Goal: Task Accomplishment & Management: Manage account settings

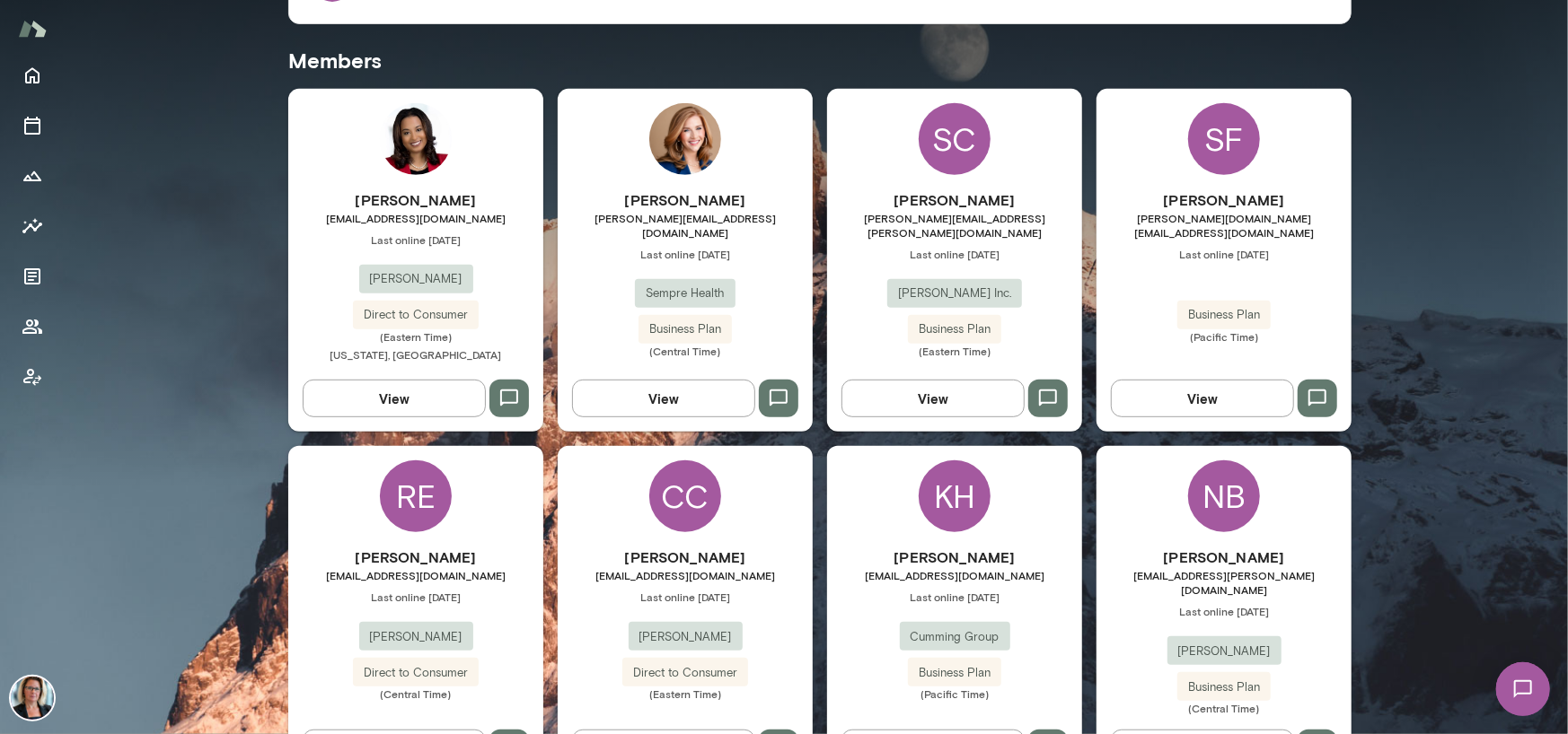
scroll to position [539, 0]
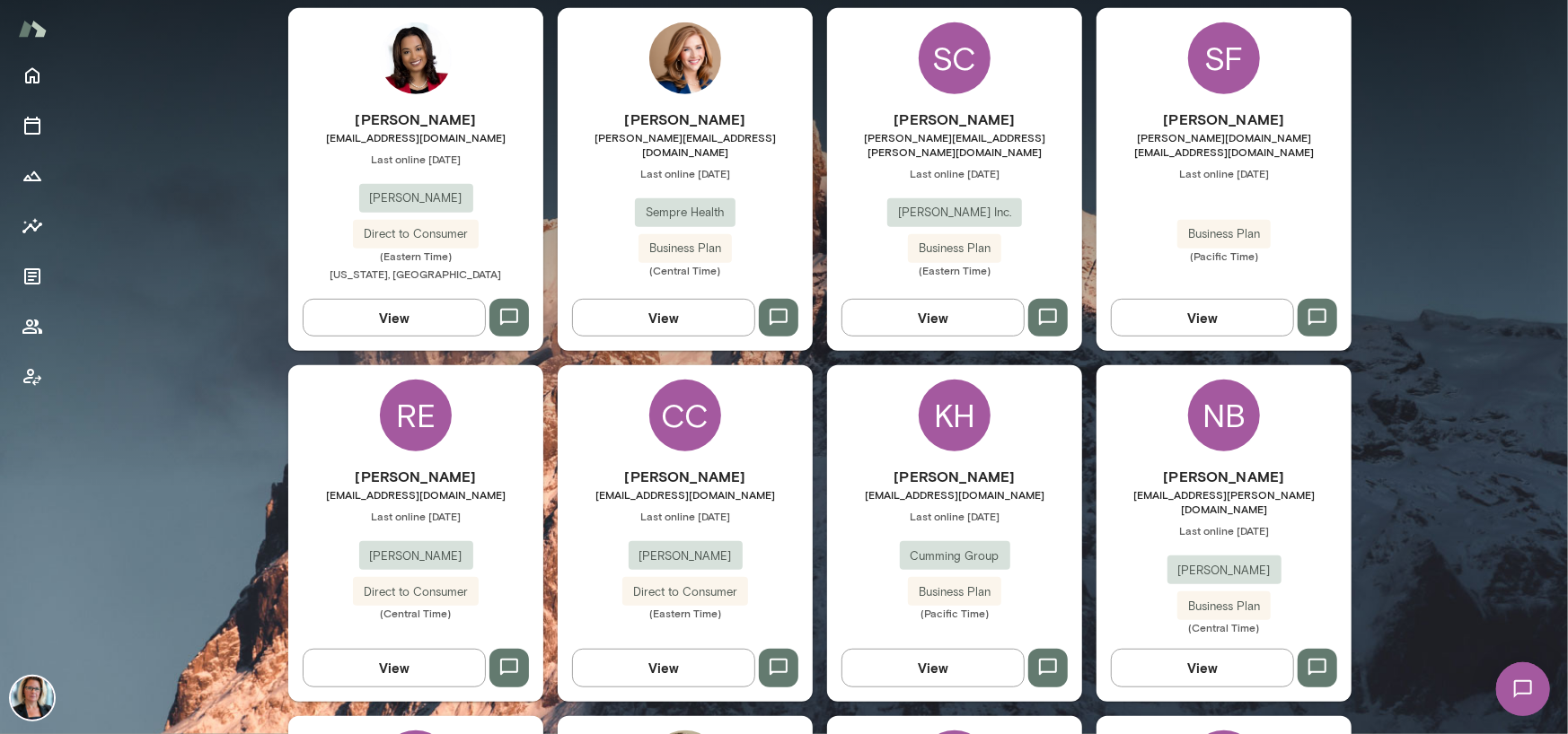
click at [887, 403] on div "NB" at bounding box center [1223, 415] width 72 height 72
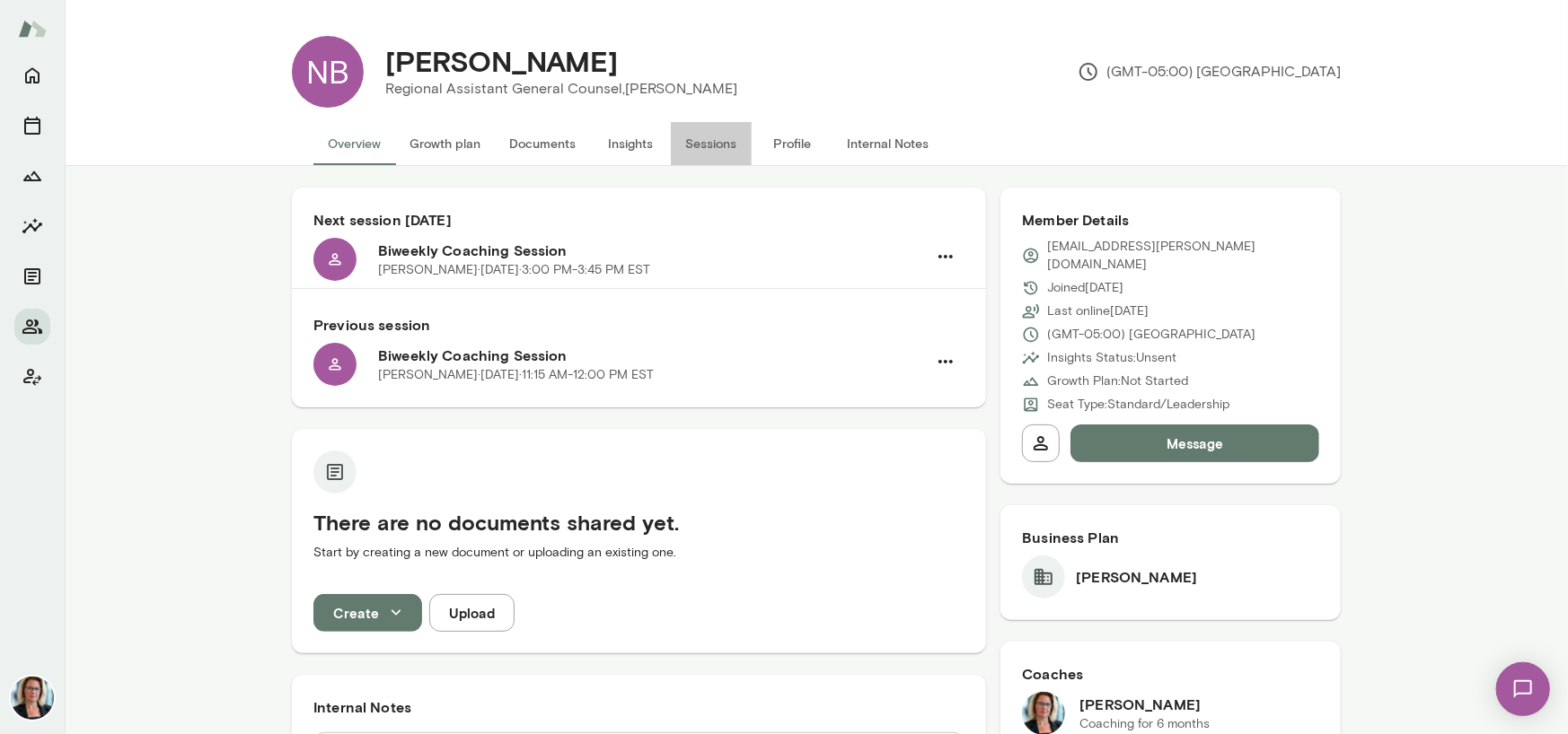
click at [700, 137] on button "Sessions" at bounding box center [711, 144] width 81 height 43
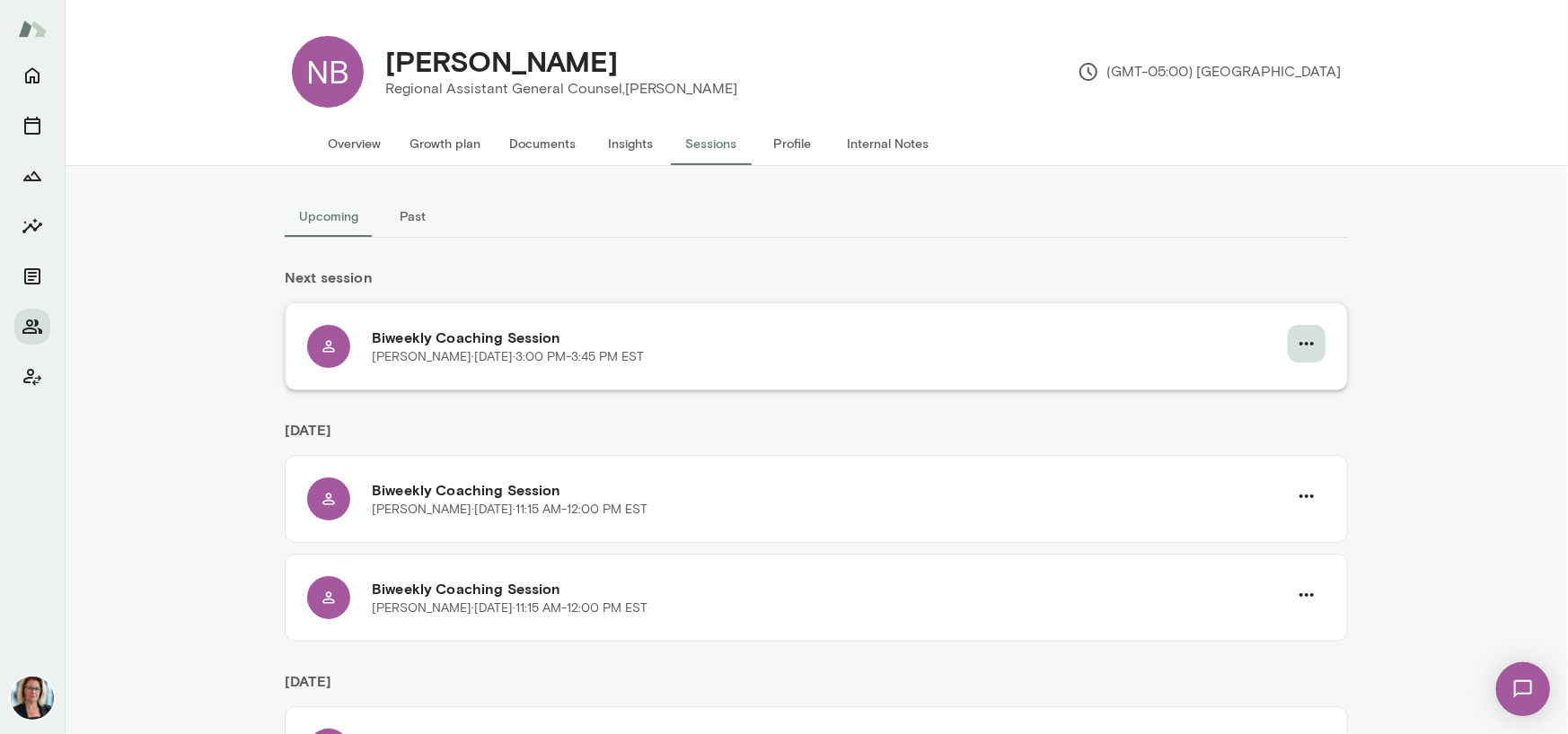
click at [887, 344] on icon "button" at bounding box center [1305, 344] width 21 height 21
click at [887, 388] on span "Reschedule" at bounding box center [1268, 385] width 77 height 21
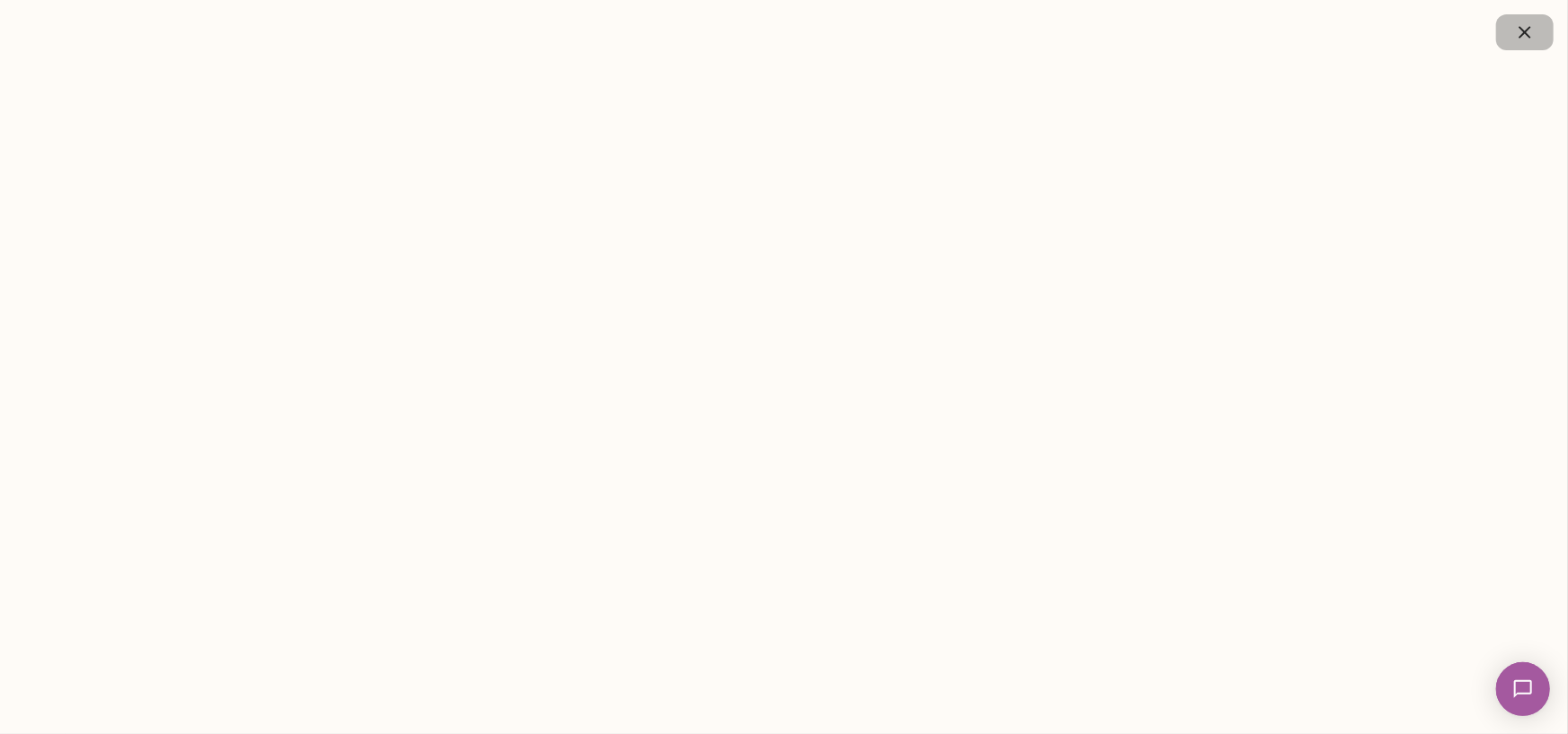
click at [887, 36] on icon "button" at bounding box center [1524, 31] width 12 height 12
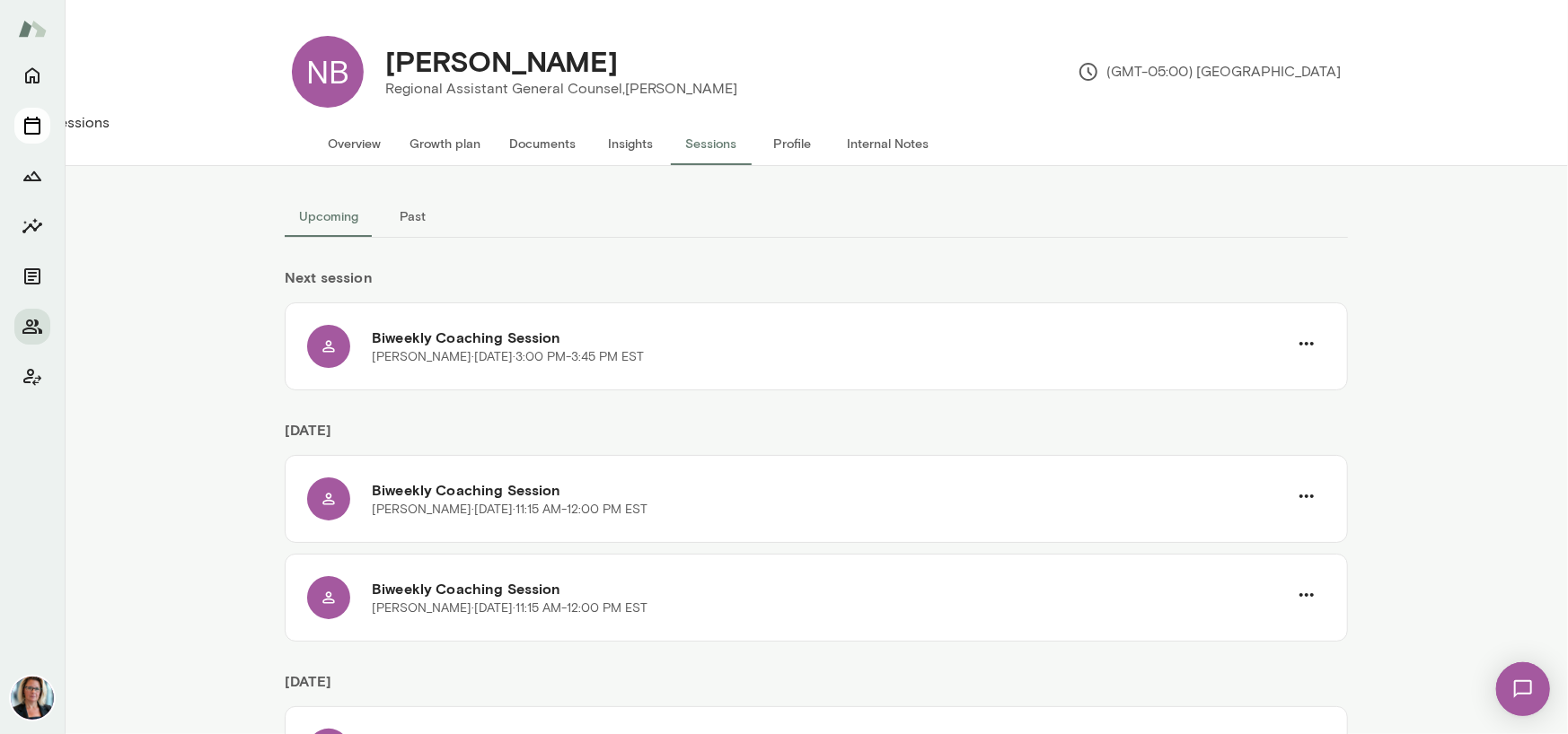
click at [26, 129] on icon "Sessions" at bounding box center [31, 125] width 21 height 21
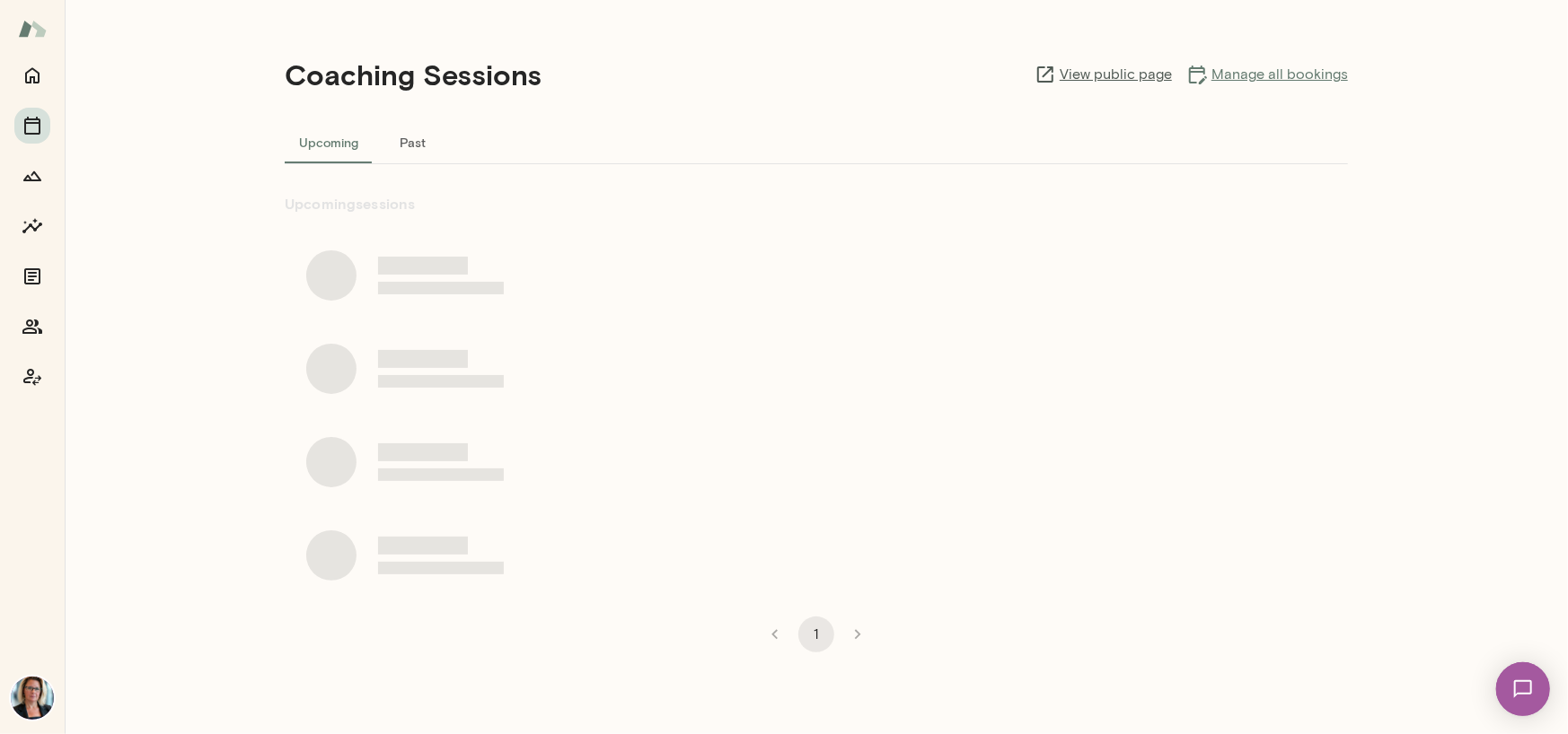
click at [887, 76] on link "Manage all bookings" at bounding box center [1266, 74] width 161 height 21
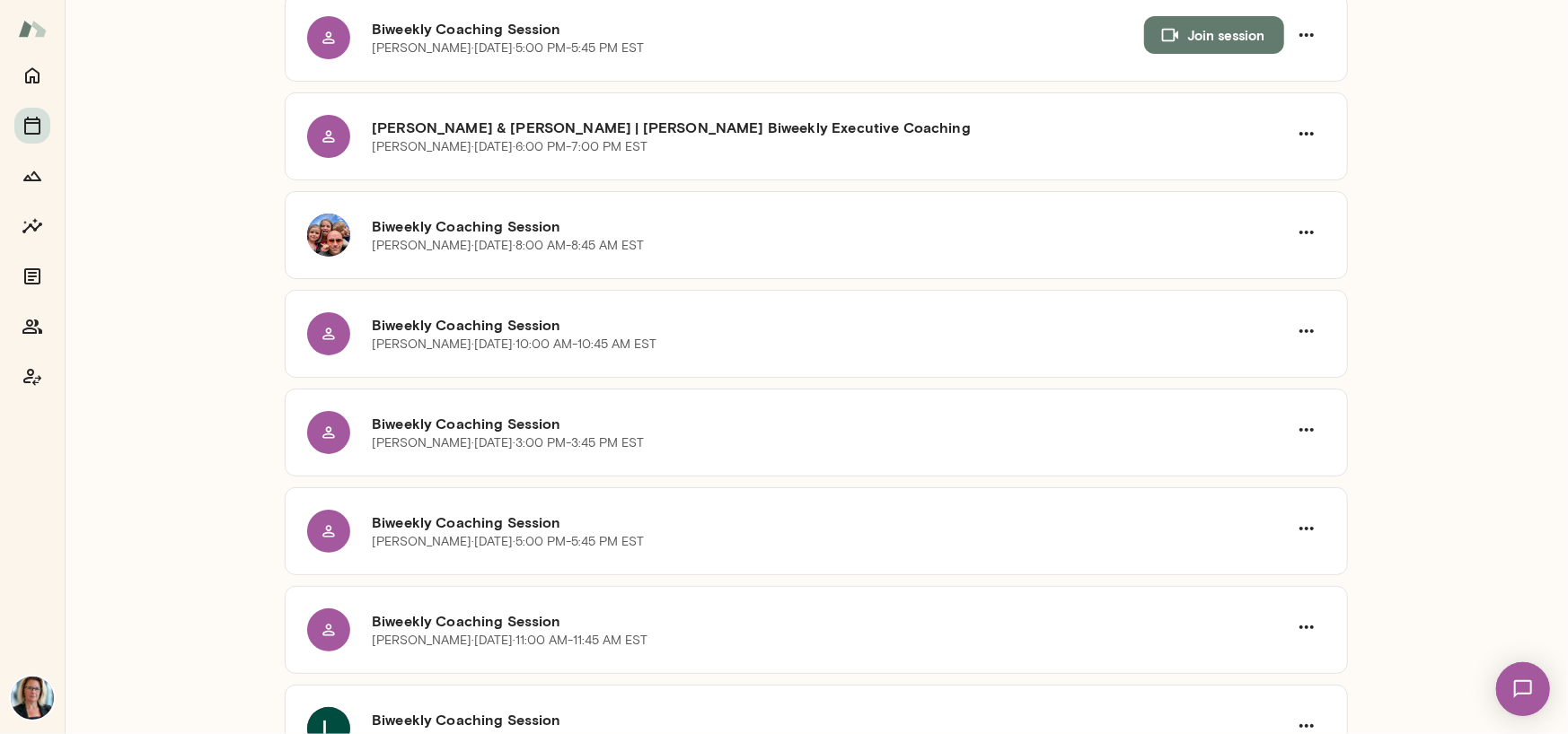
scroll to position [628, 0]
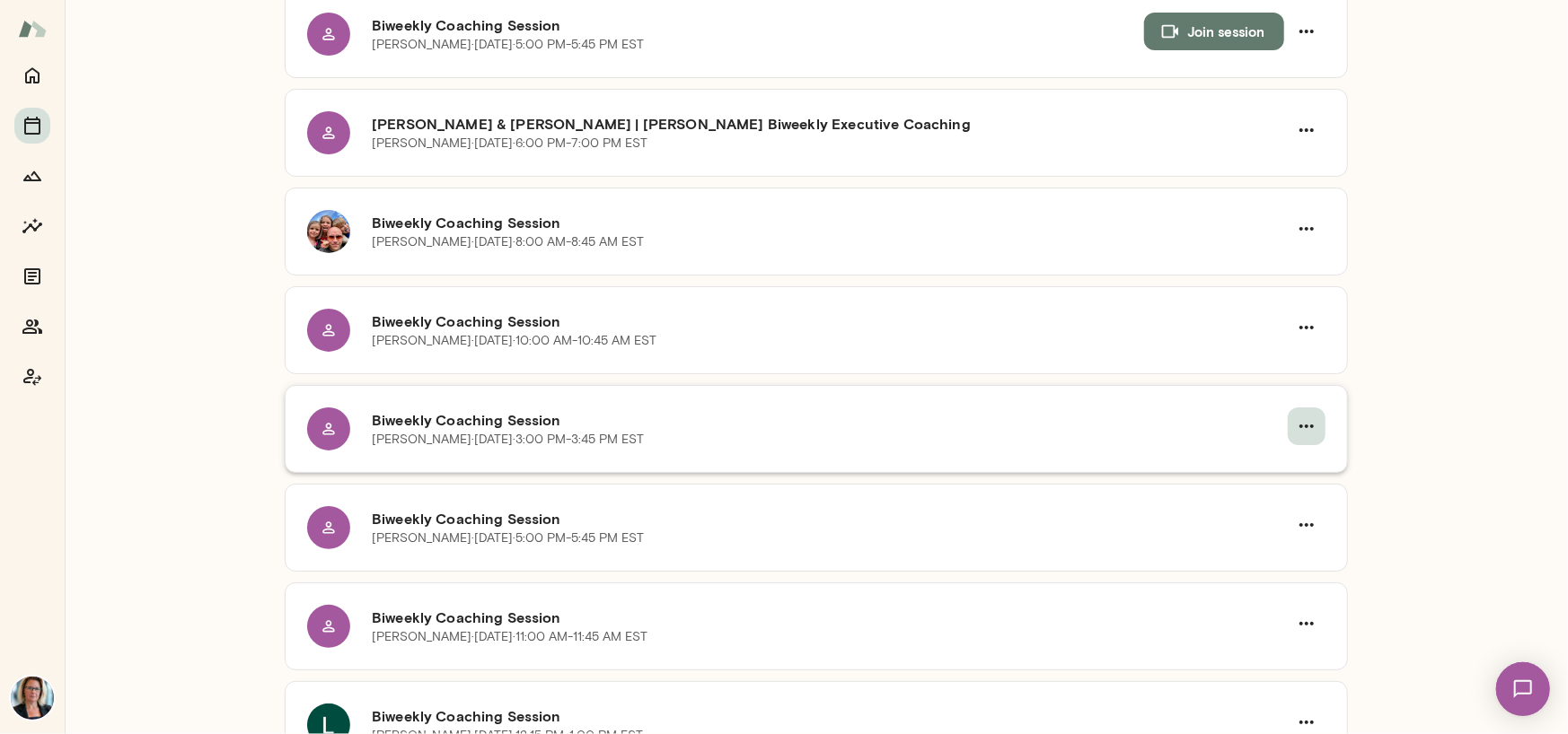
click at [887, 425] on icon "button" at bounding box center [1306, 426] width 15 height 4
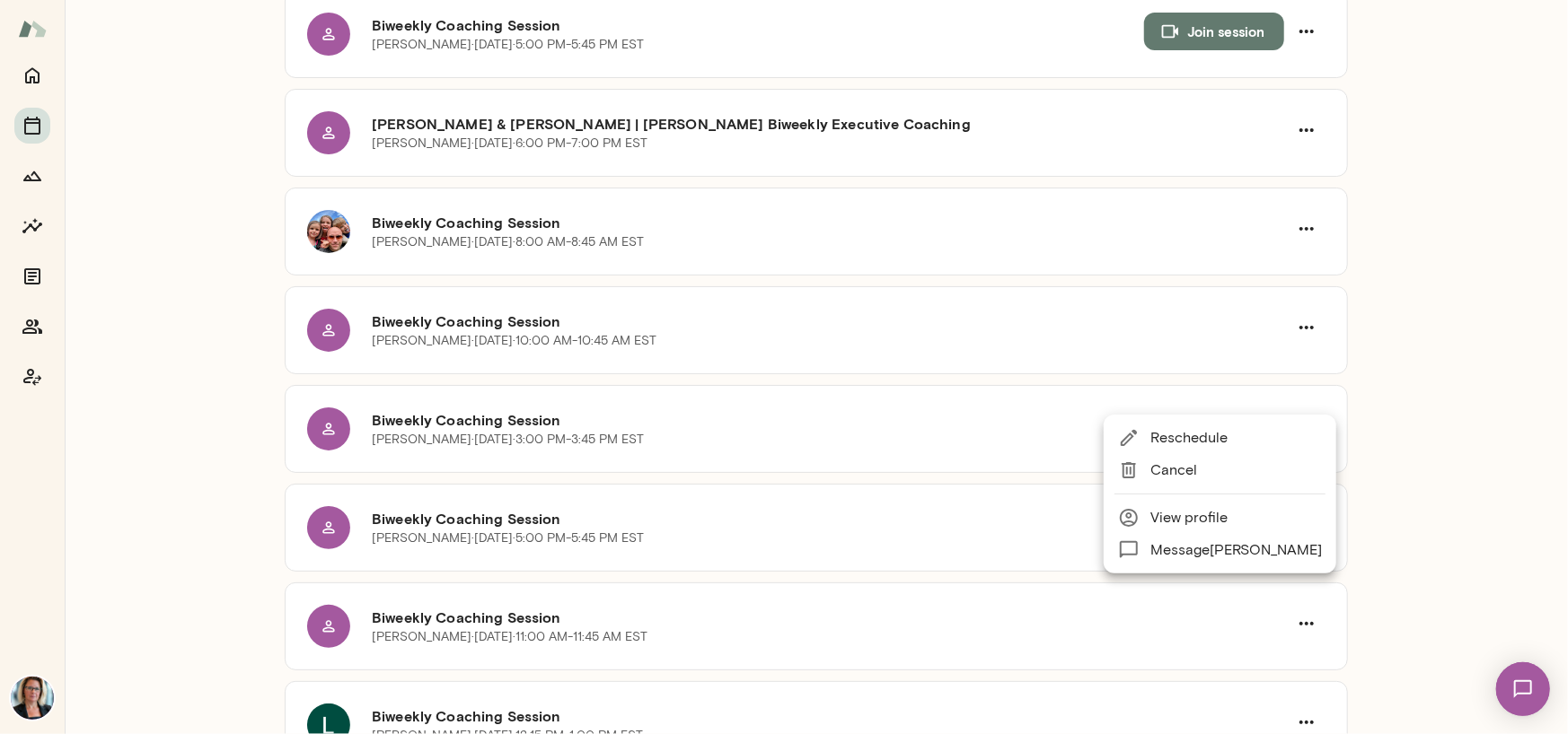
click at [887, 431] on span "Reschedule" at bounding box center [1235, 437] width 171 height 21
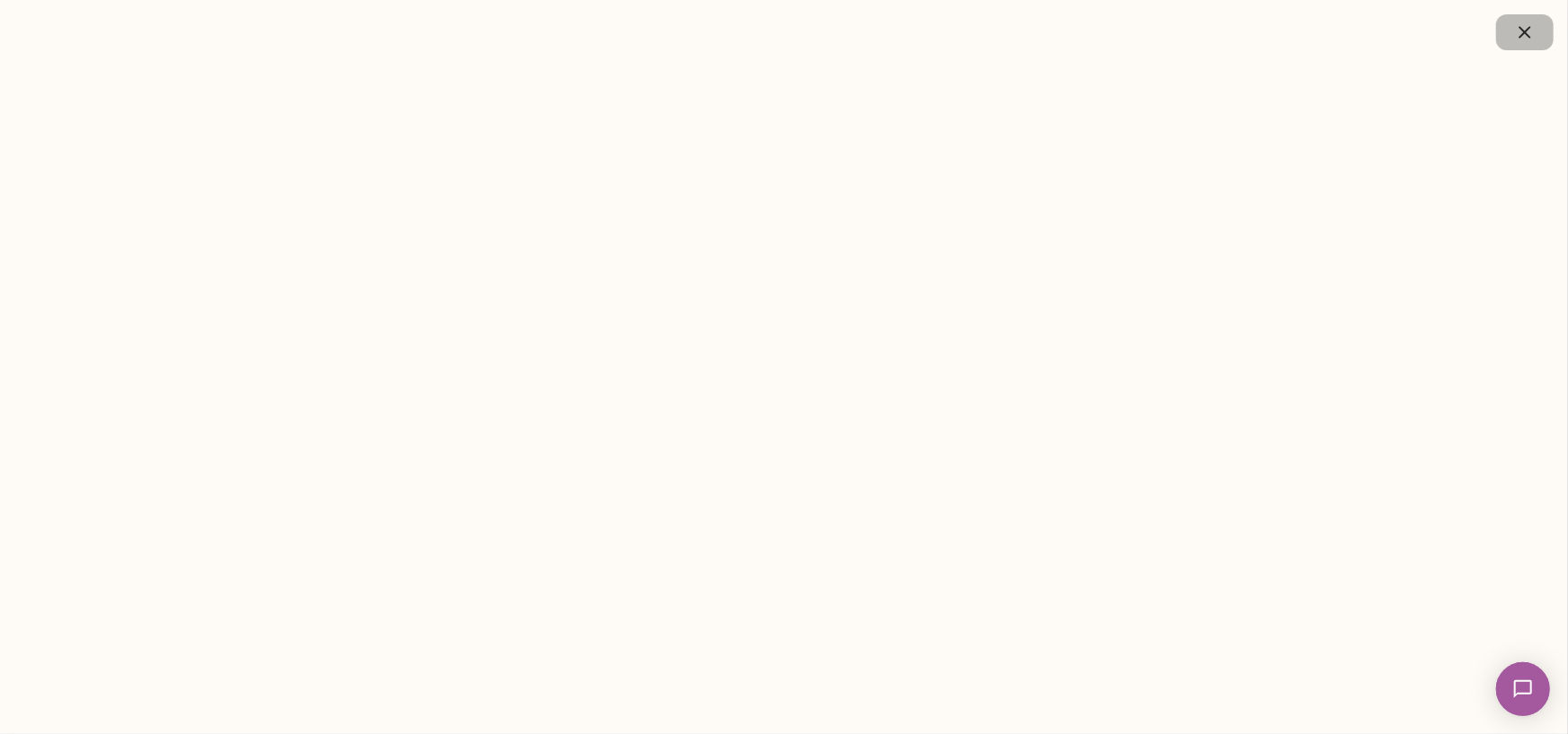
click at [887, 26] on icon "button" at bounding box center [1524, 31] width 21 height 21
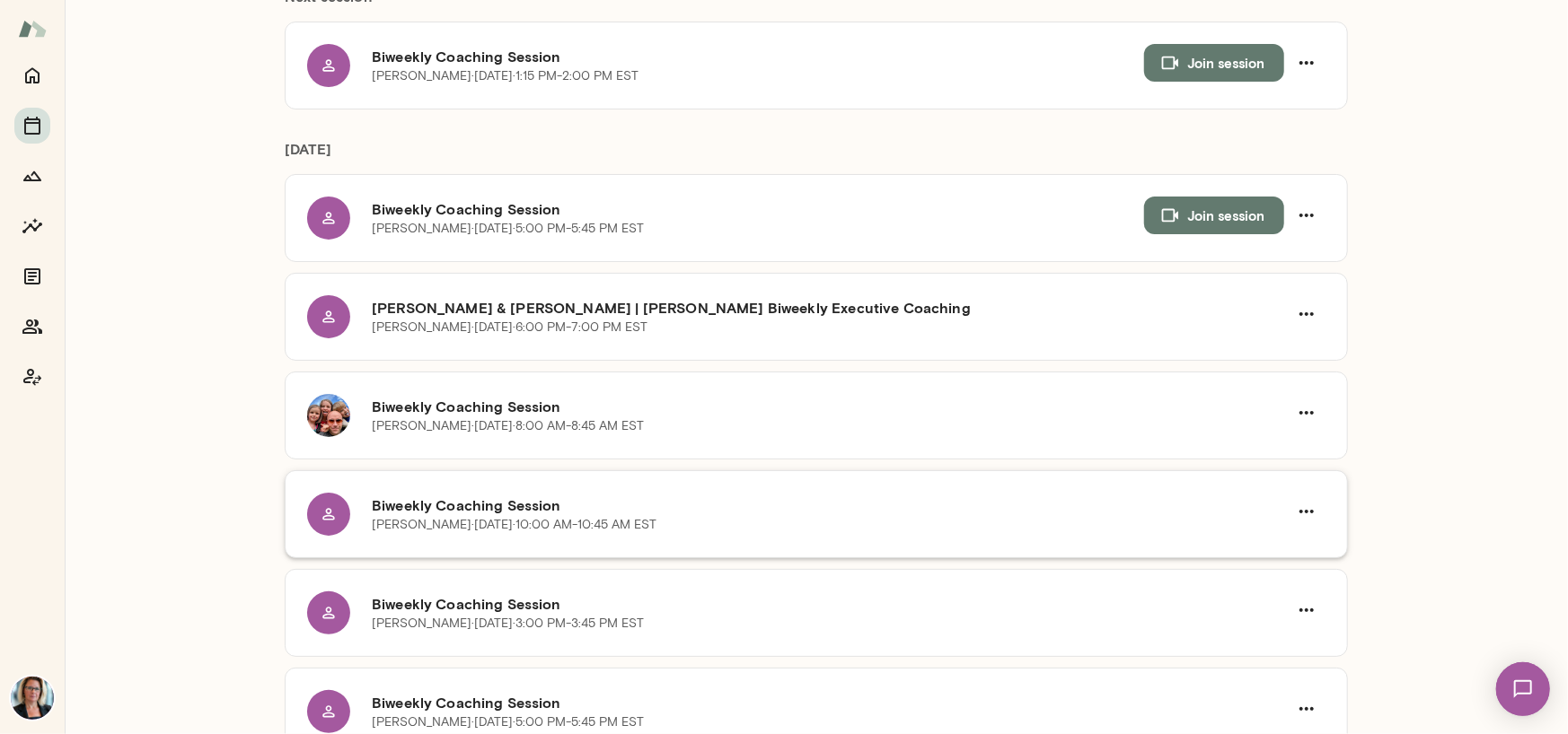
scroll to position [359, 0]
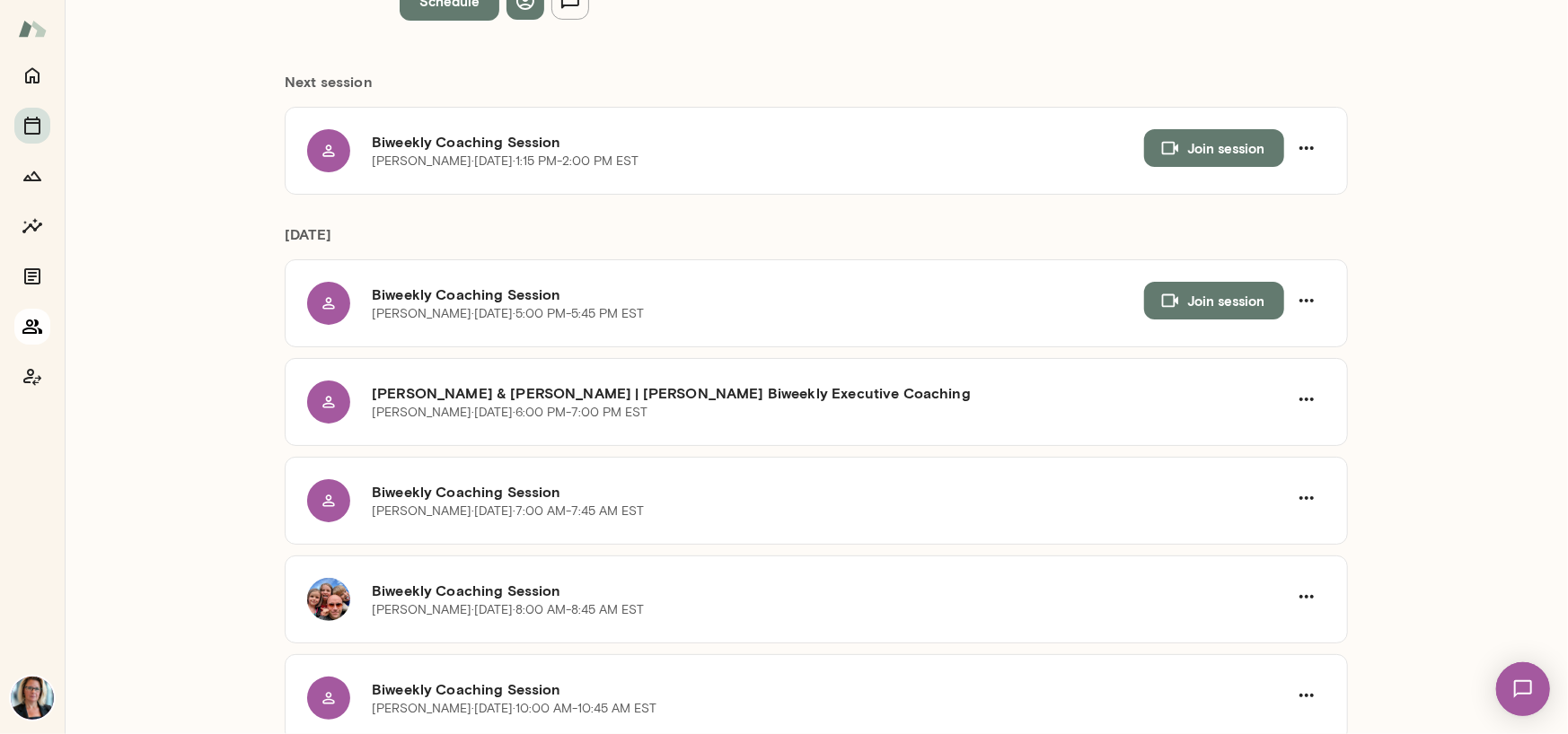
click at [36, 320] on icon "Members" at bounding box center [31, 327] width 19 height 15
